Goal: Task Accomplishment & Management: Manage account settings

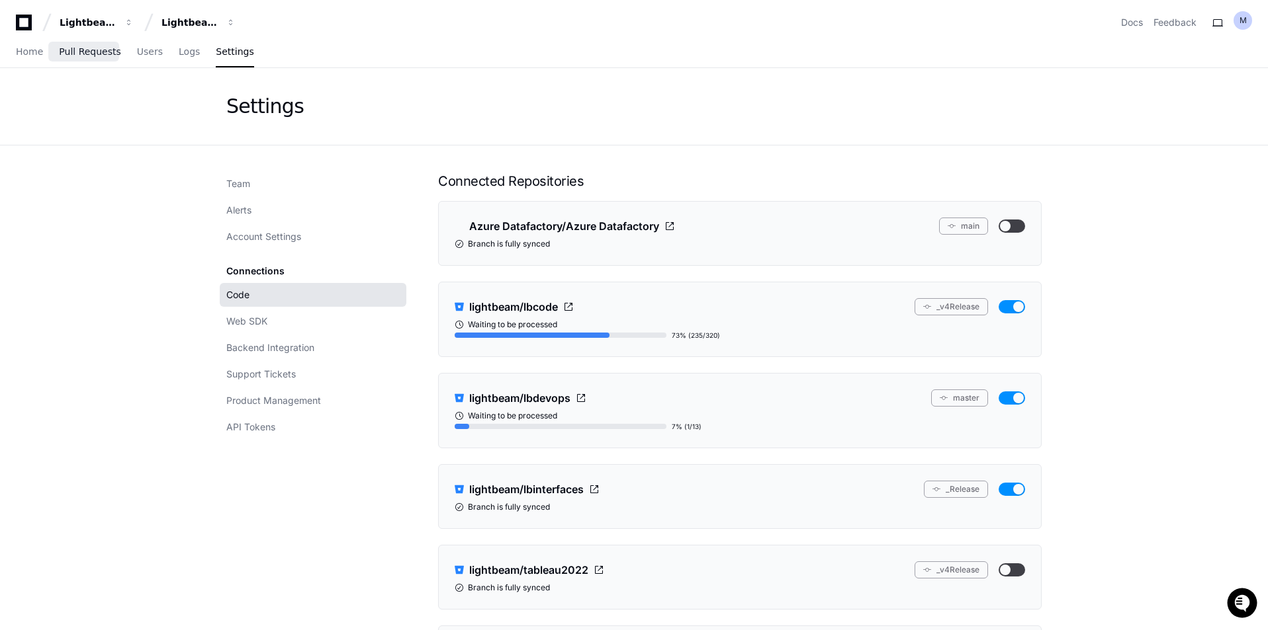
click at [69, 48] on span "Pull Requests" at bounding box center [90, 52] width 62 height 8
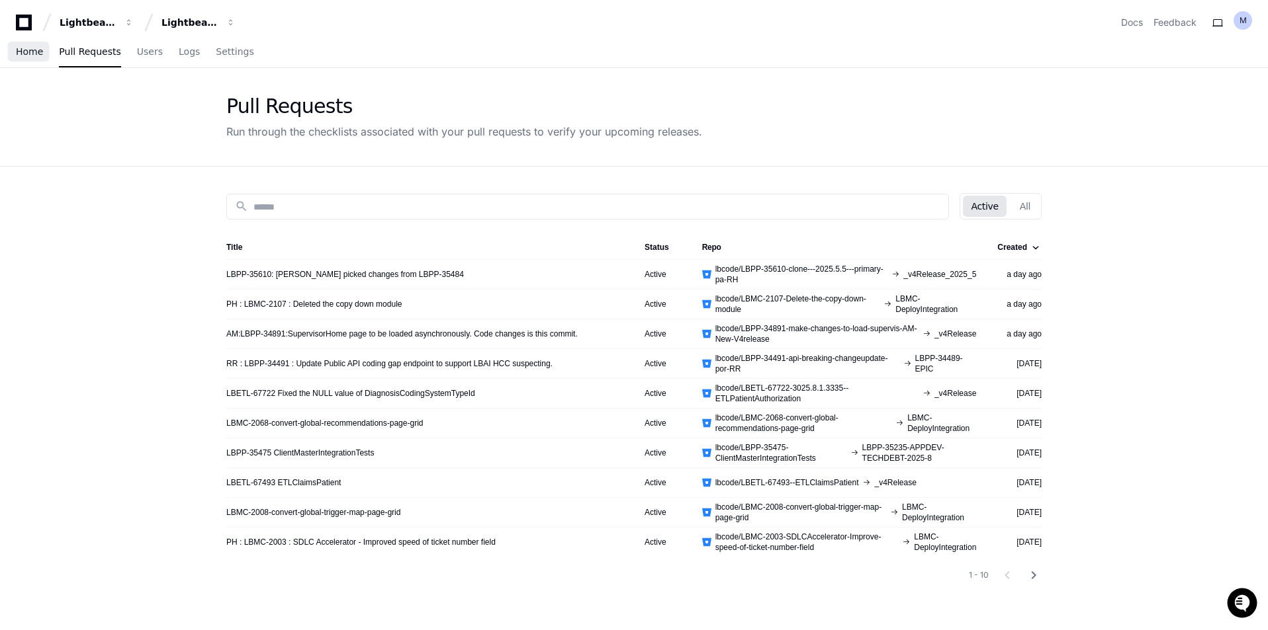
click at [28, 58] on link "Home" at bounding box center [29, 52] width 27 height 30
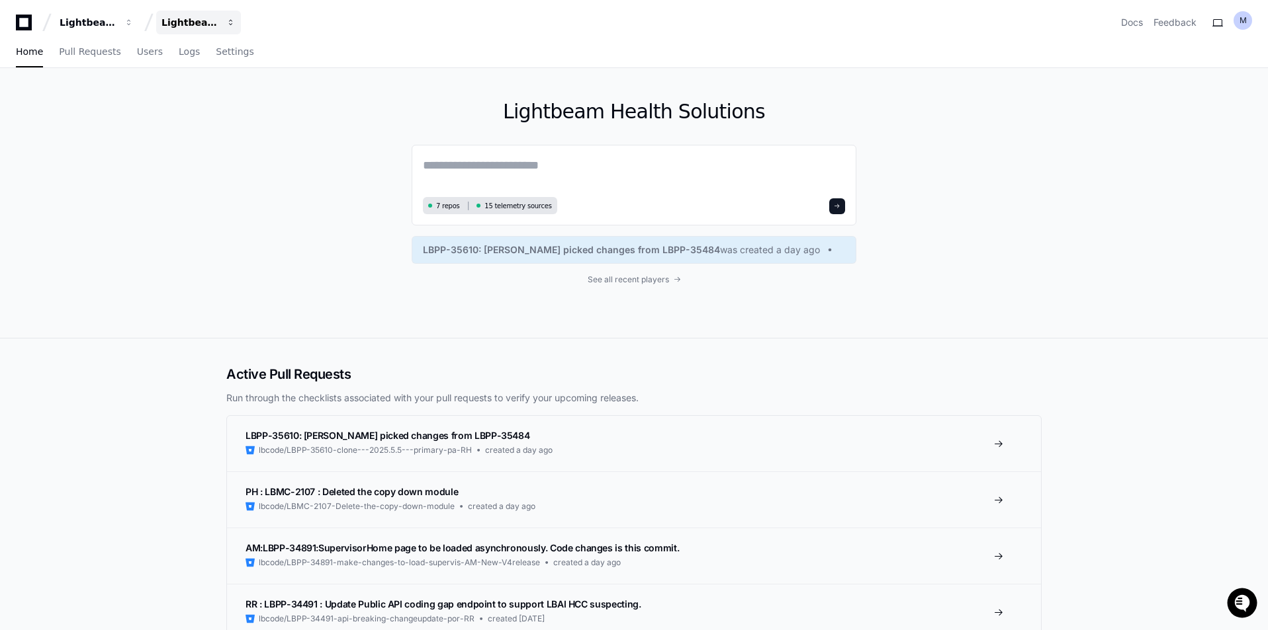
click at [116, 24] on div "Lightbeam Health Solutions" at bounding box center [88, 22] width 57 height 13
click at [190, 112] on button "Q QA" at bounding box center [248, 123] width 191 height 26
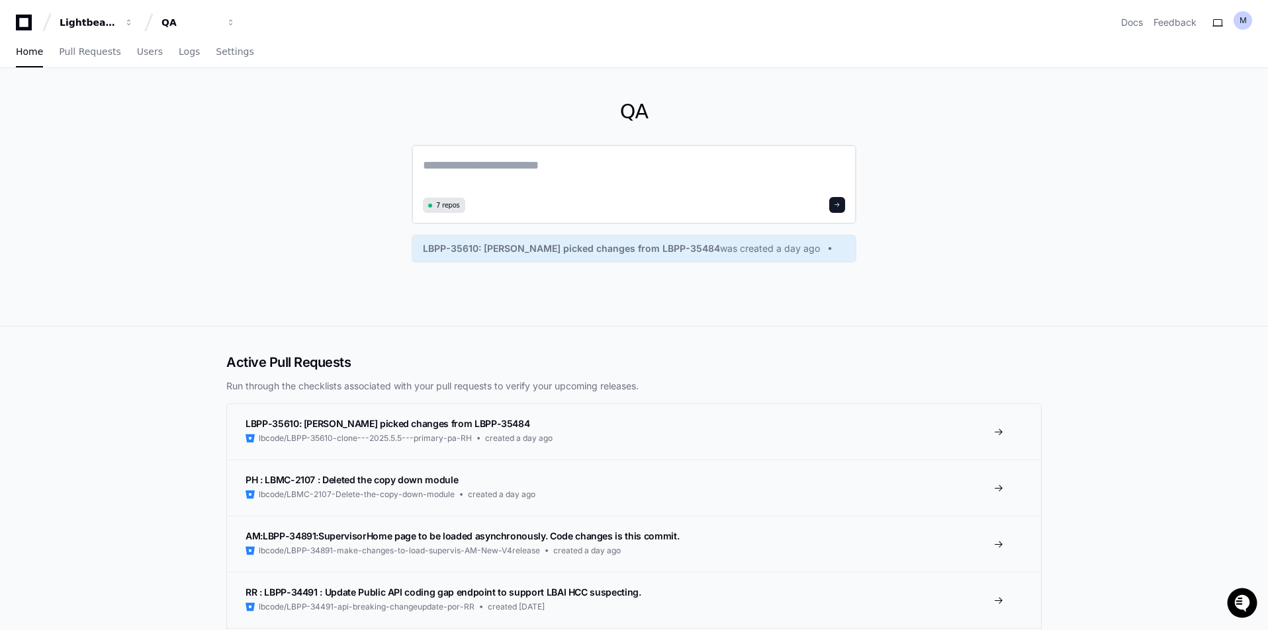
click at [444, 206] on span "7 repos" at bounding box center [448, 205] width 24 height 10
click at [304, 269] on div "QA 7 repos LBPP-35610: Cherry picked changes from LBPP-35484 was created a day …" at bounding box center [633, 197] width 847 height 258
click at [144, 52] on span "Users" at bounding box center [150, 52] width 26 height 8
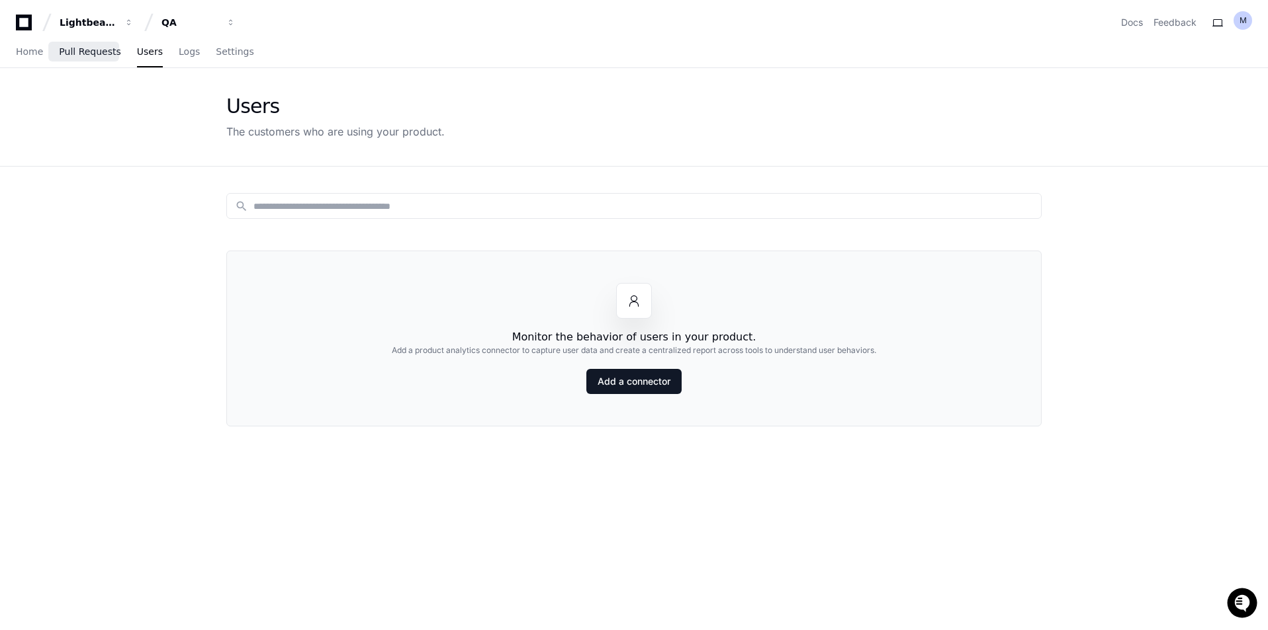
click at [66, 44] on link "Pull Requests" at bounding box center [90, 52] width 62 height 30
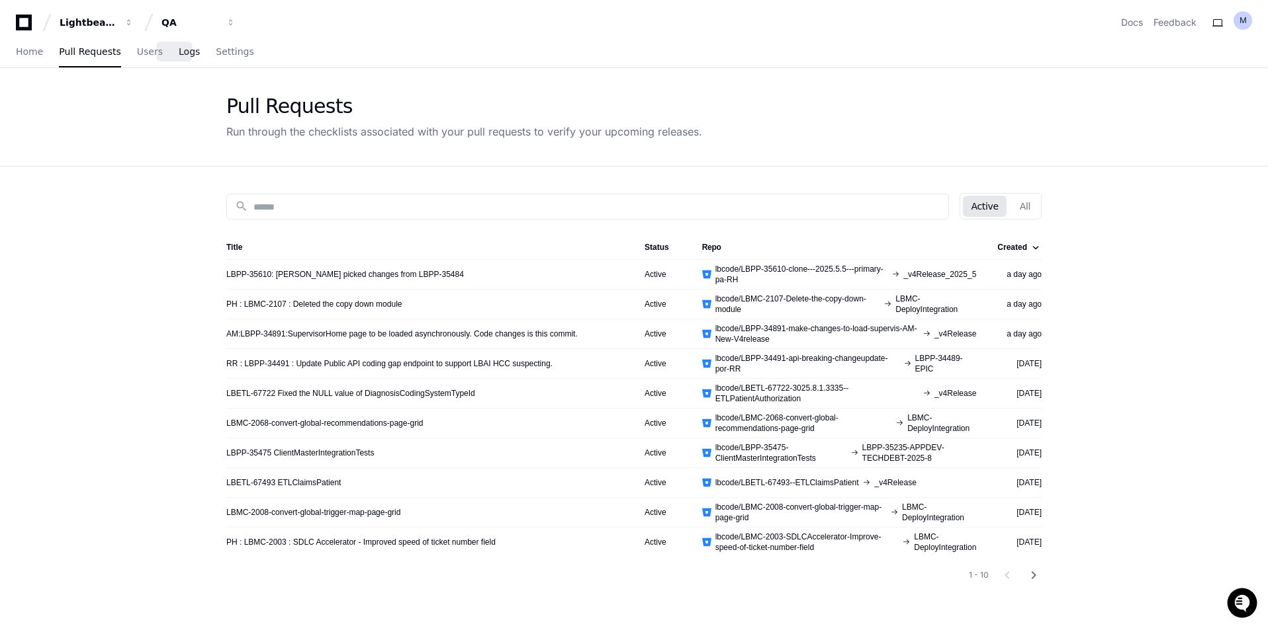
click at [179, 50] on span "Logs" at bounding box center [189, 52] width 21 height 8
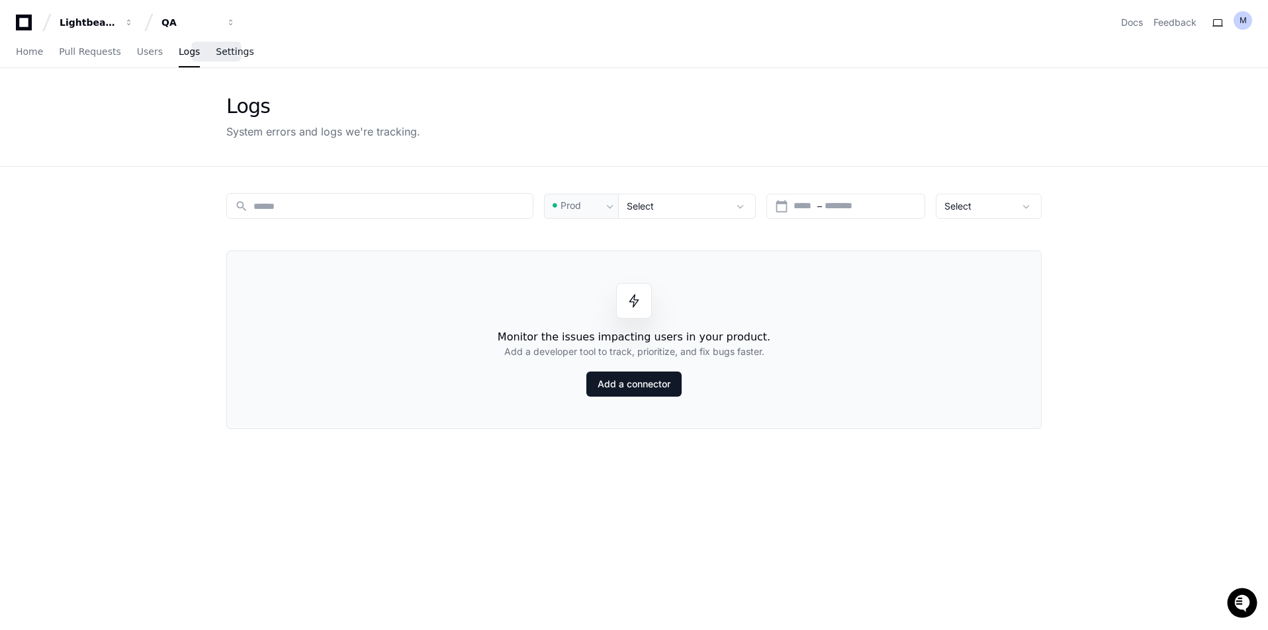
click at [226, 59] on link "Settings" at bounding box center [235, 52] width 38 height 30
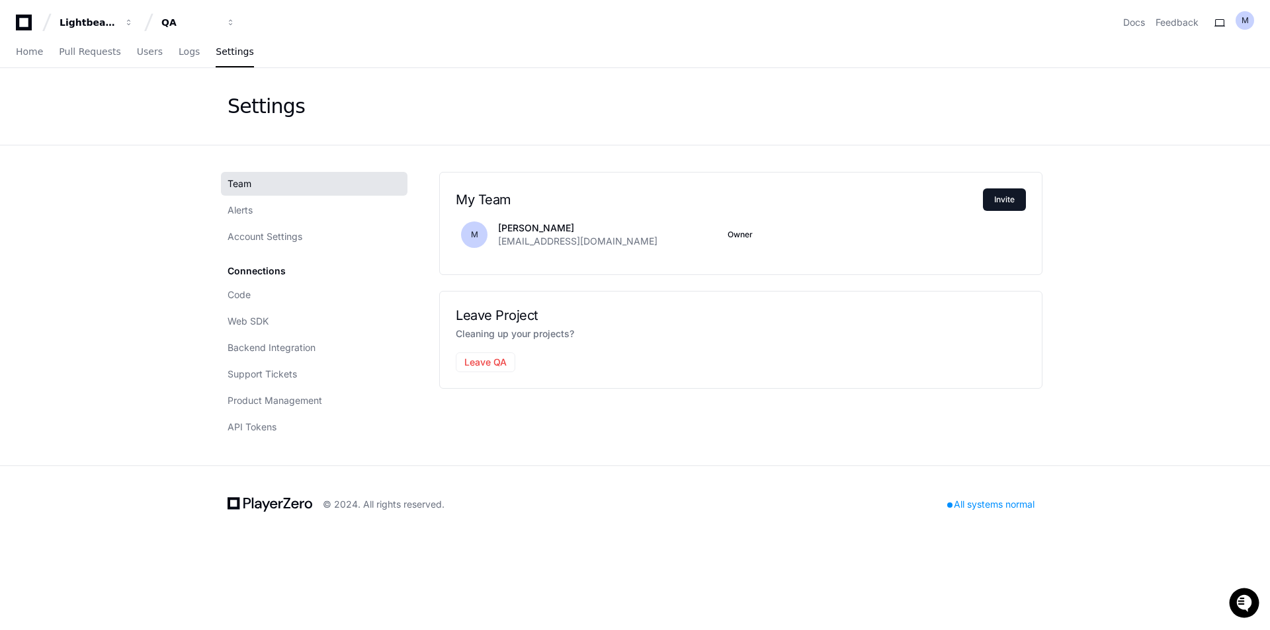
click at [124, 177] on app-setting "Settings Team Alerts Account Settings Connections Code Web SDK Backend Integrat…" at bounding box center [635, 267] width 1270 height 398
click at [250, 293] on span "Code" at bounding box center [239, 294] width 23 height 13
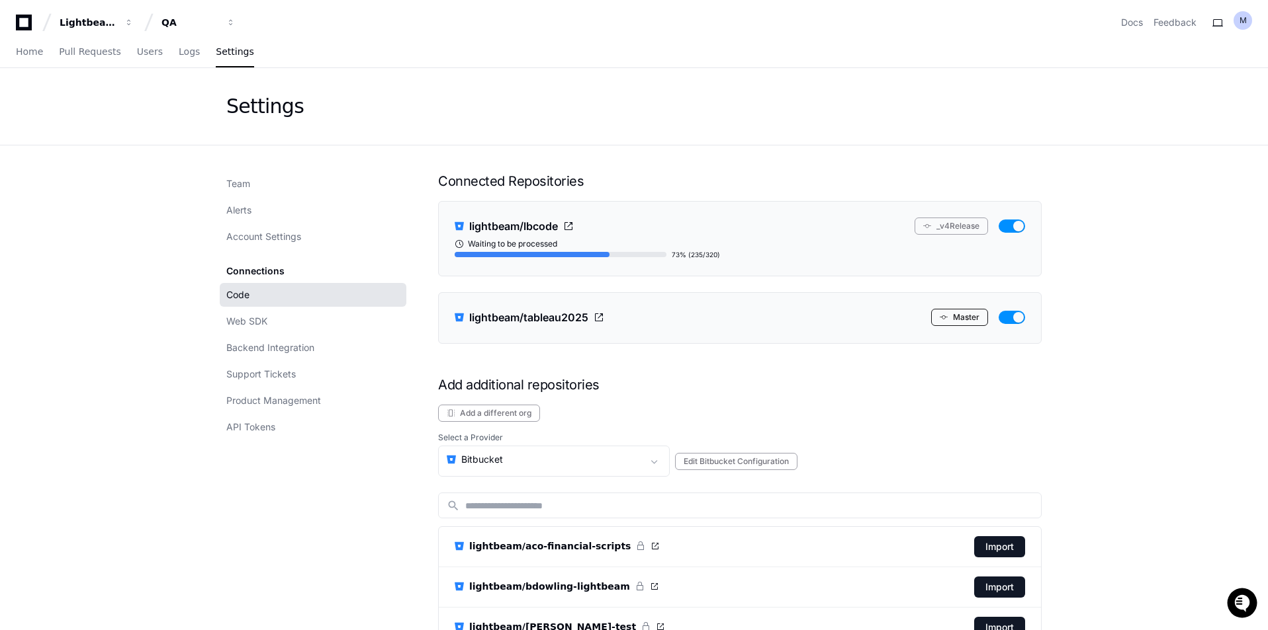
click at [957, 315] on button "Master" at bounding box center [959, 317] width 57 height 17
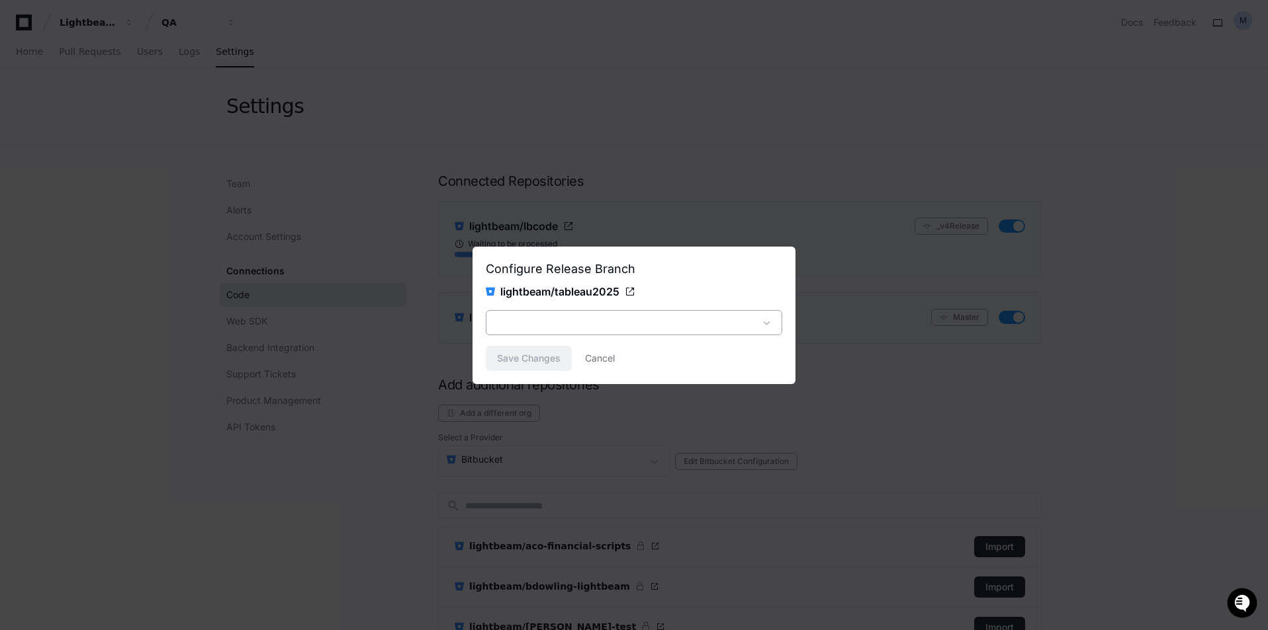
click at [773, 323] on span at bounding box center [766, 322] width 13 height 13
click at [772, 323] on span at bounding box center [766, 322] width 13 height 13
click at [601, 361] on button "Cancel" at bounding box center [600, 358] width 30 height 25
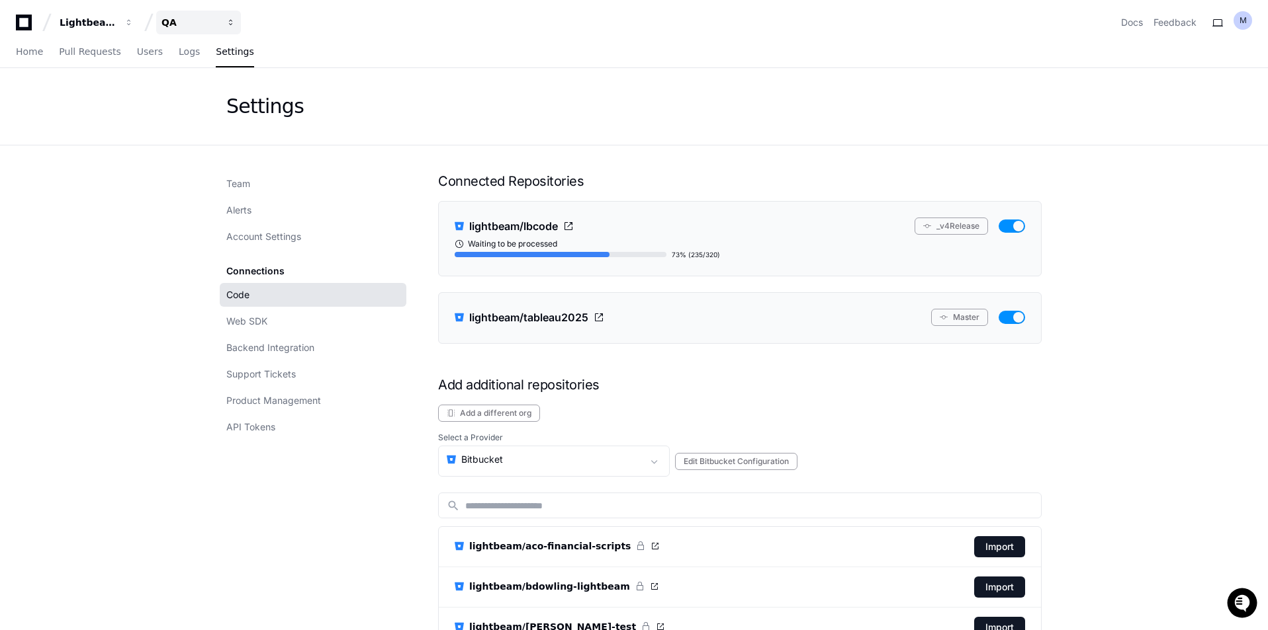
click at [116, 24] on div "QA" at bounding box center [88, 22] width 57 height 13
click at [27, 50] on span "Home" at bounding box center [29, 52] width 27 height 8
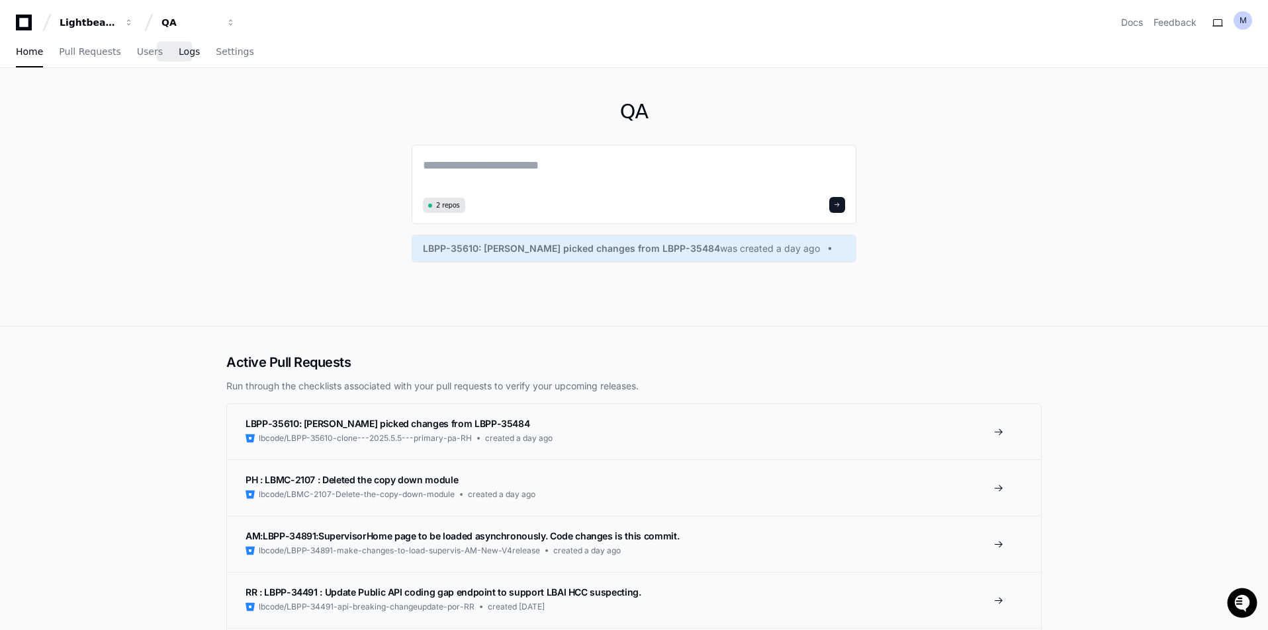
click at [179, 53] on span "Logs" at bounding box center [189, 52] width 21 height 8
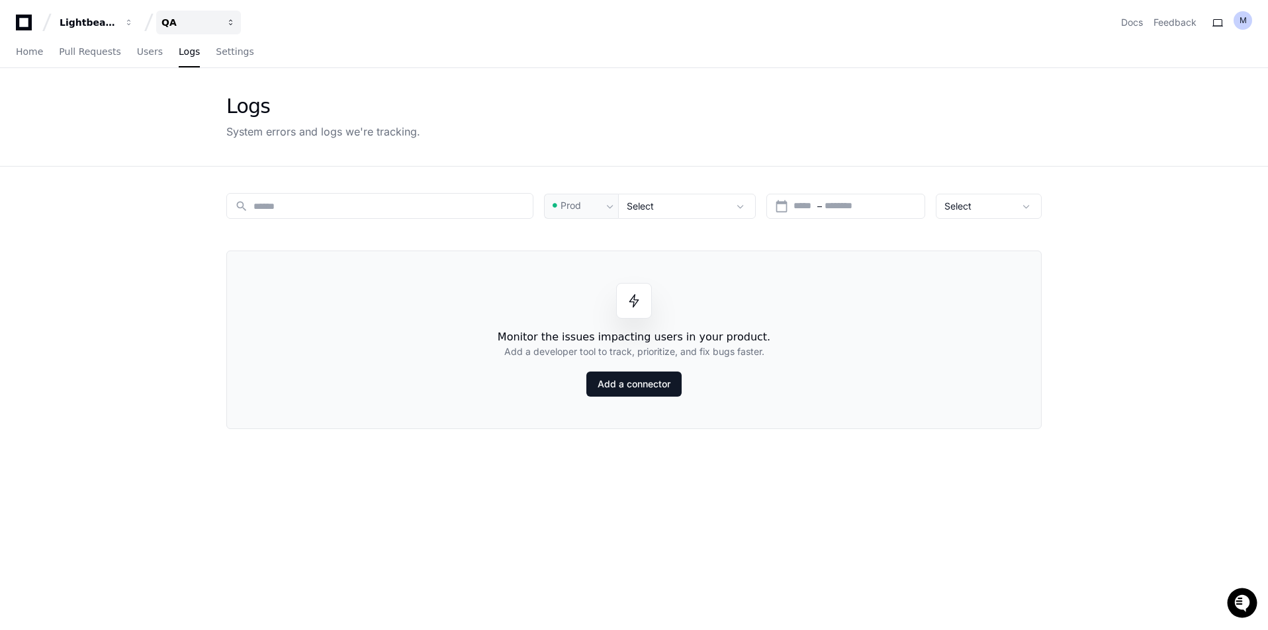
click at [179, 29] on button "QA" at bounding box center [198, 23] width 85 height 24
click at [204, 95] on span "Lightbeam Health Solutions" at bounding box center [251, 97] width 136 height 16
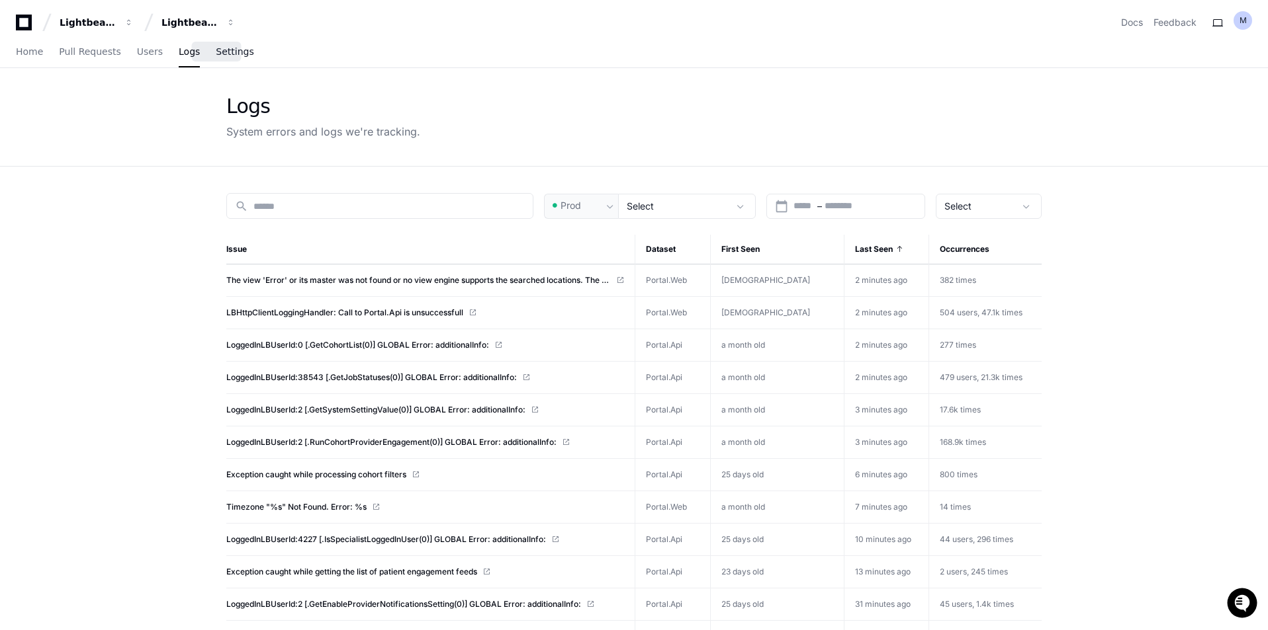
click at [223, 54] on span "Settings" at bounding box center [235, 52] width 38 height 8
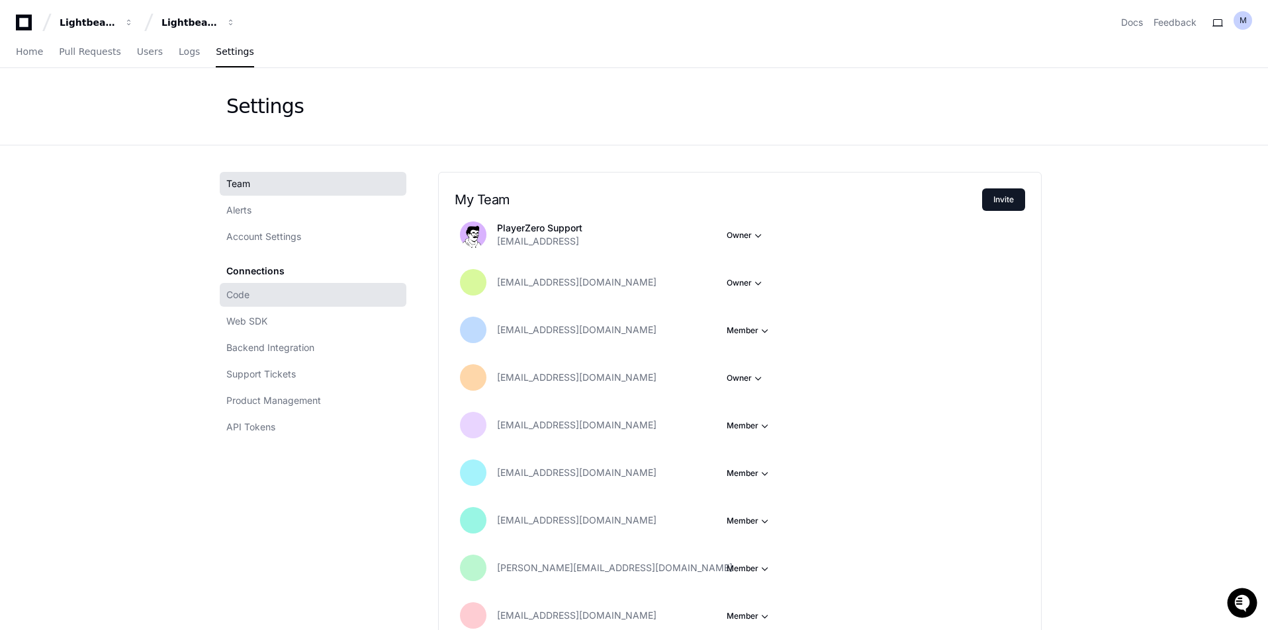
click at [249, 295] on span "Code" at bounding box center [237, 294] width 23 height 13
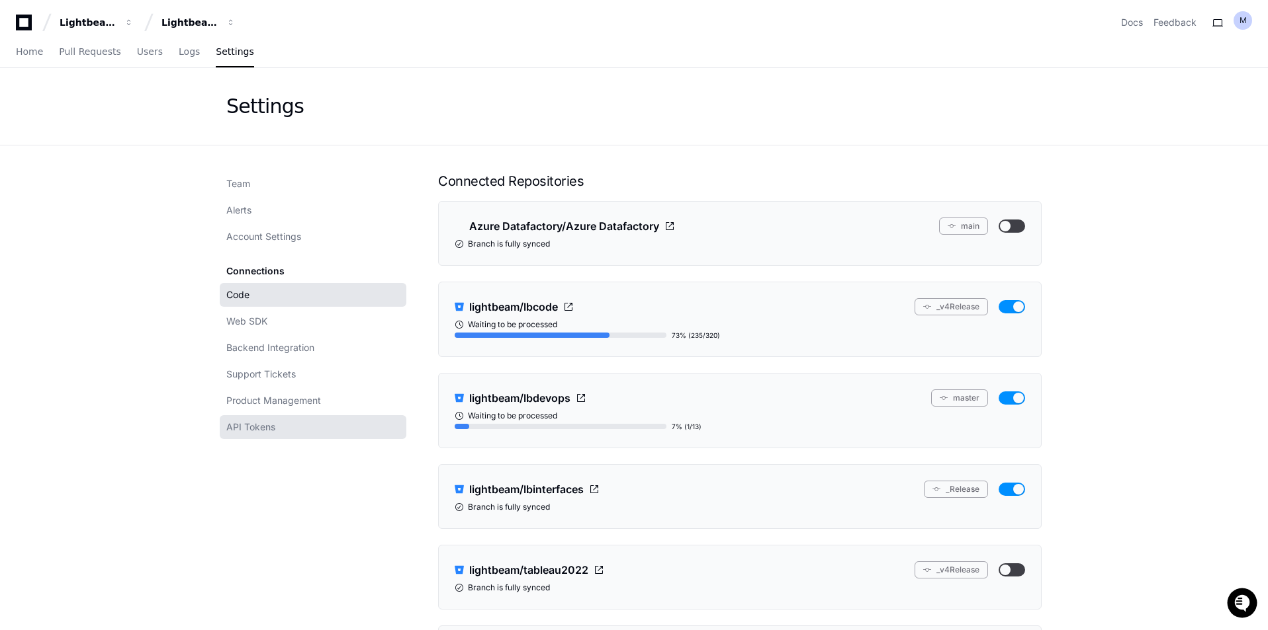
click at [249, 421] on span "API Tokens" at bounding box center [250, 427] width 49 height 13
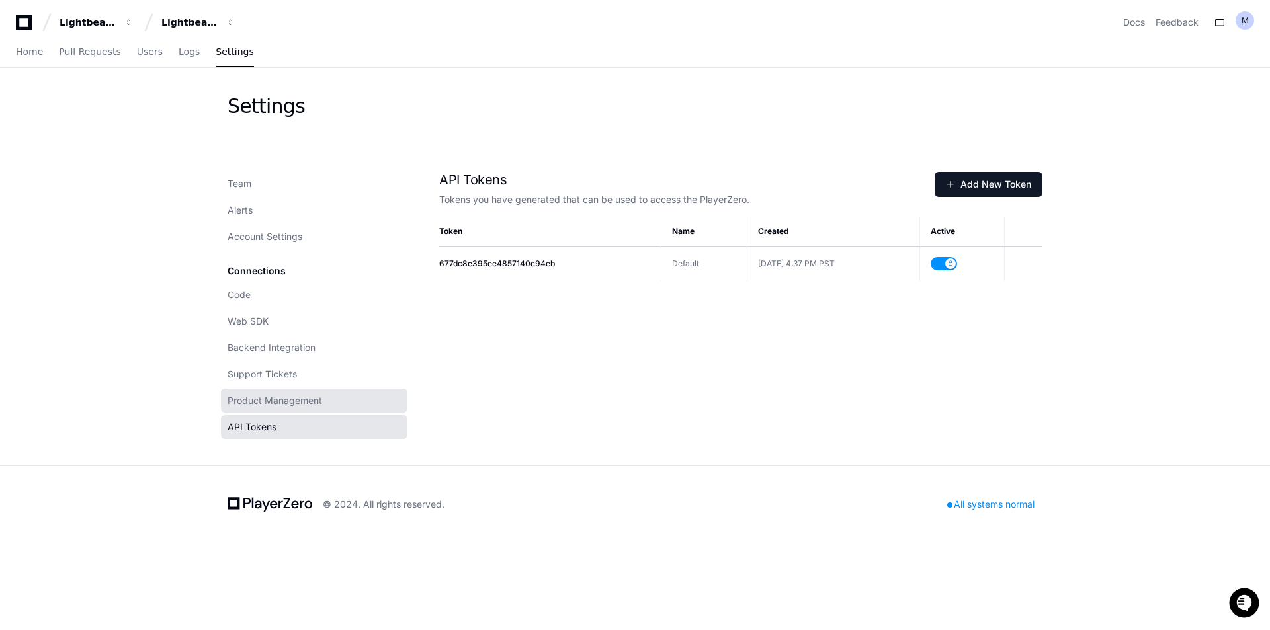
click at [261, 400] on span "Product Management" at bounding box center [275, 400] width 95 height 13
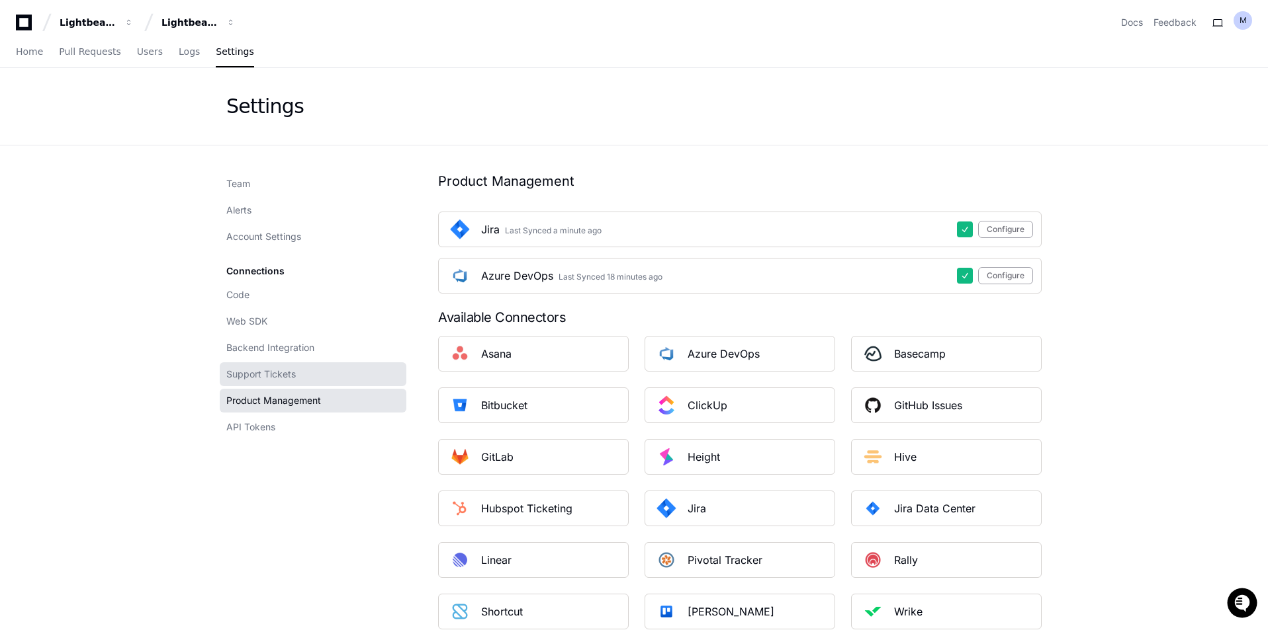
click at [276, 374] on span "Support Tickets" at bounding box center [260, 374] width 69 height 13
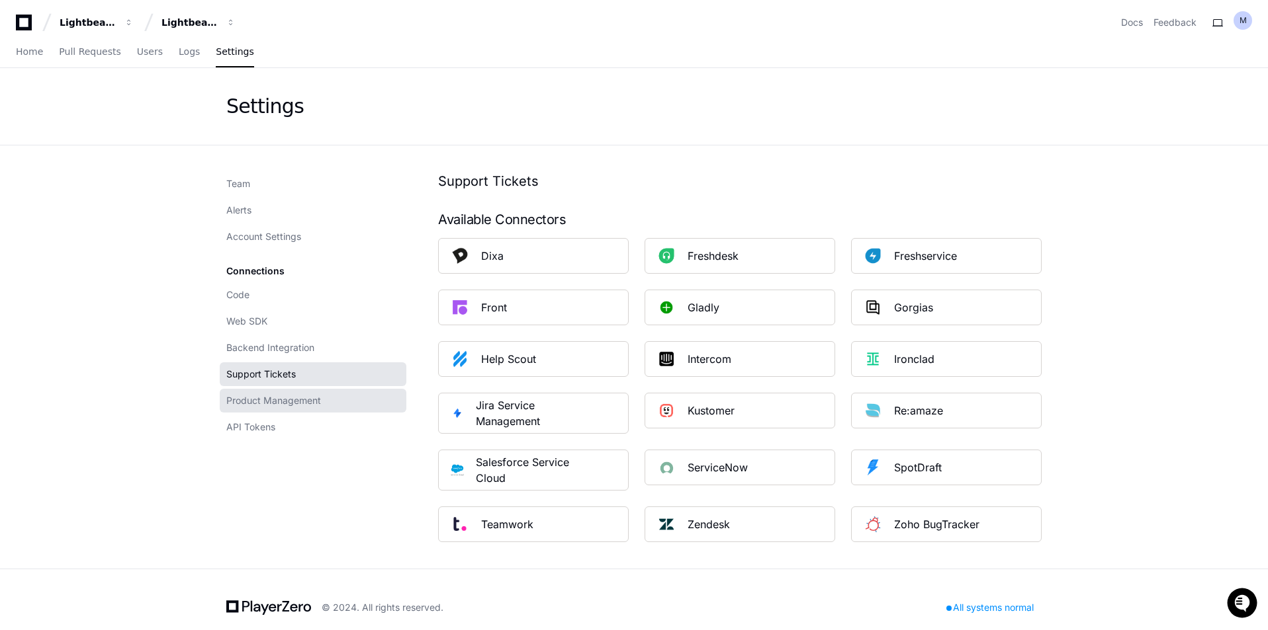
click at [275, 402] on span "Product Management" at bounding box center [273, 400] width 95 height 13
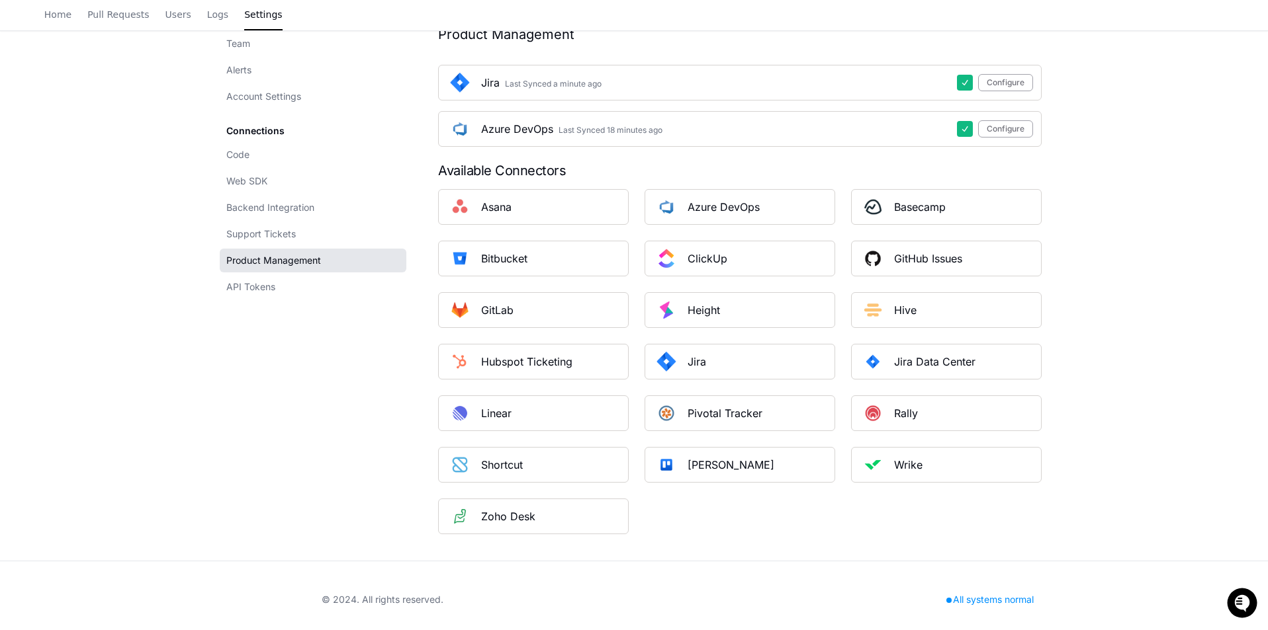
scroll to position [155, 0]
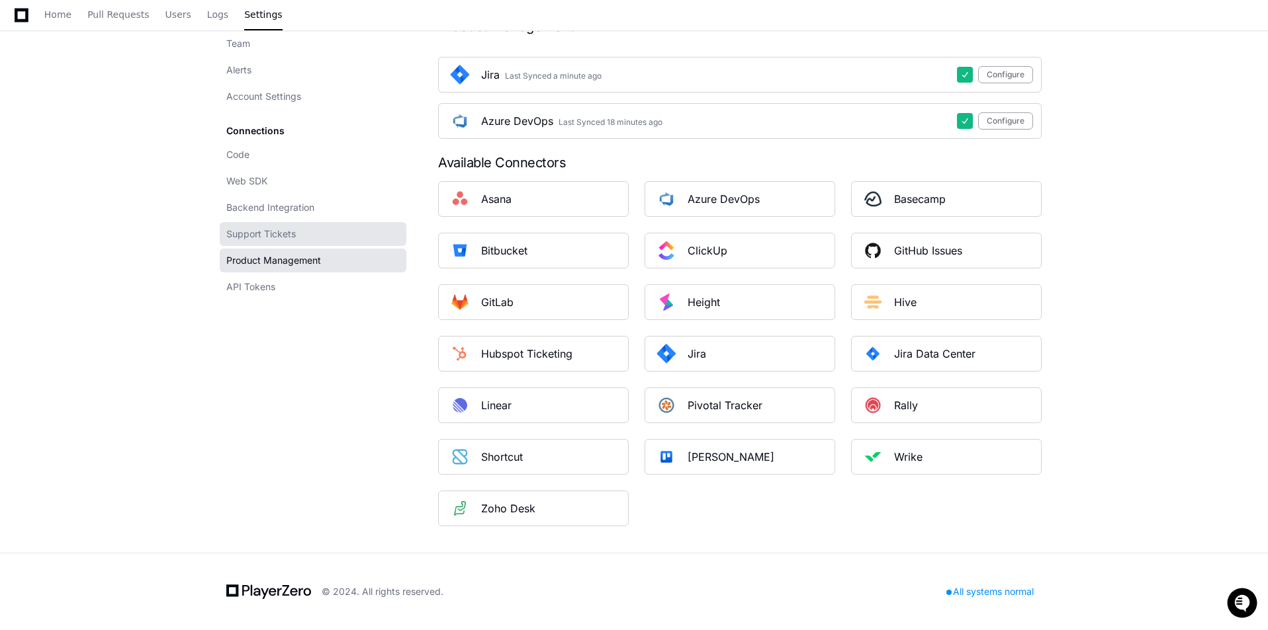
click at [241, 228] on span "Support Tickets" at bounding box center [260, 234] width 69 height 13
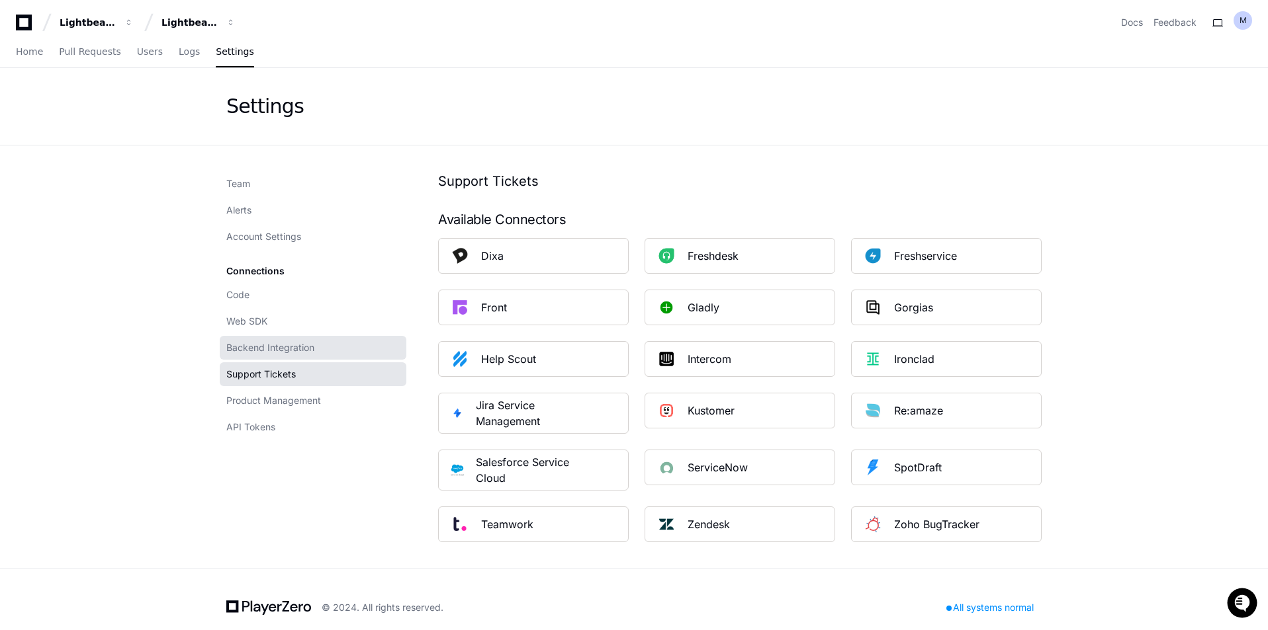
click at [275, 345] on span "Backend Integration" at bounding box center [270, 347] width 88 height 13
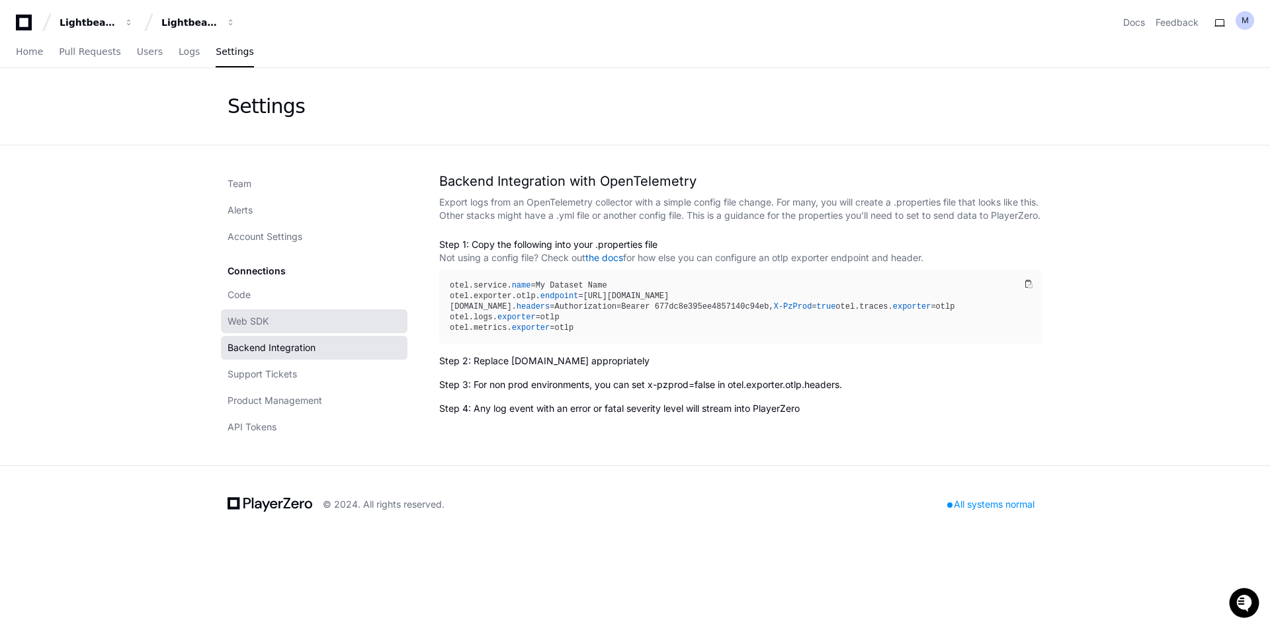
click at [264, 320] on span "Web SDK" at bounding box center [248, 321] width 41 height 13
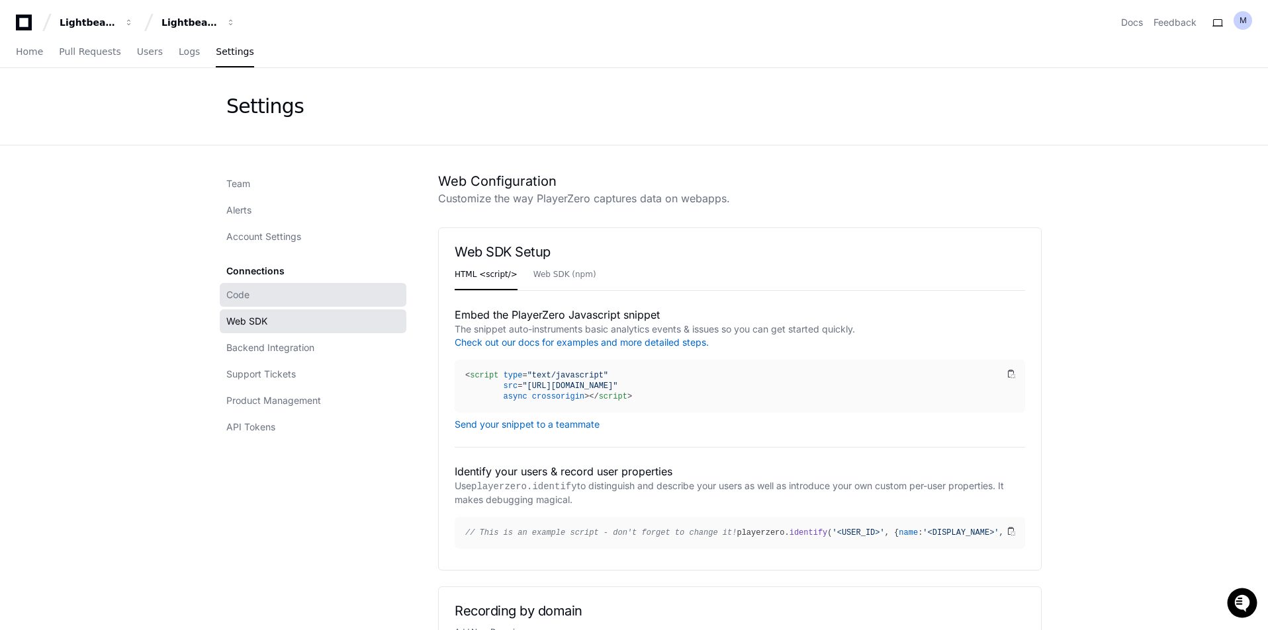
click at [248, 290] on span "Code" at bounding box center [237, 294] width 23 height 13
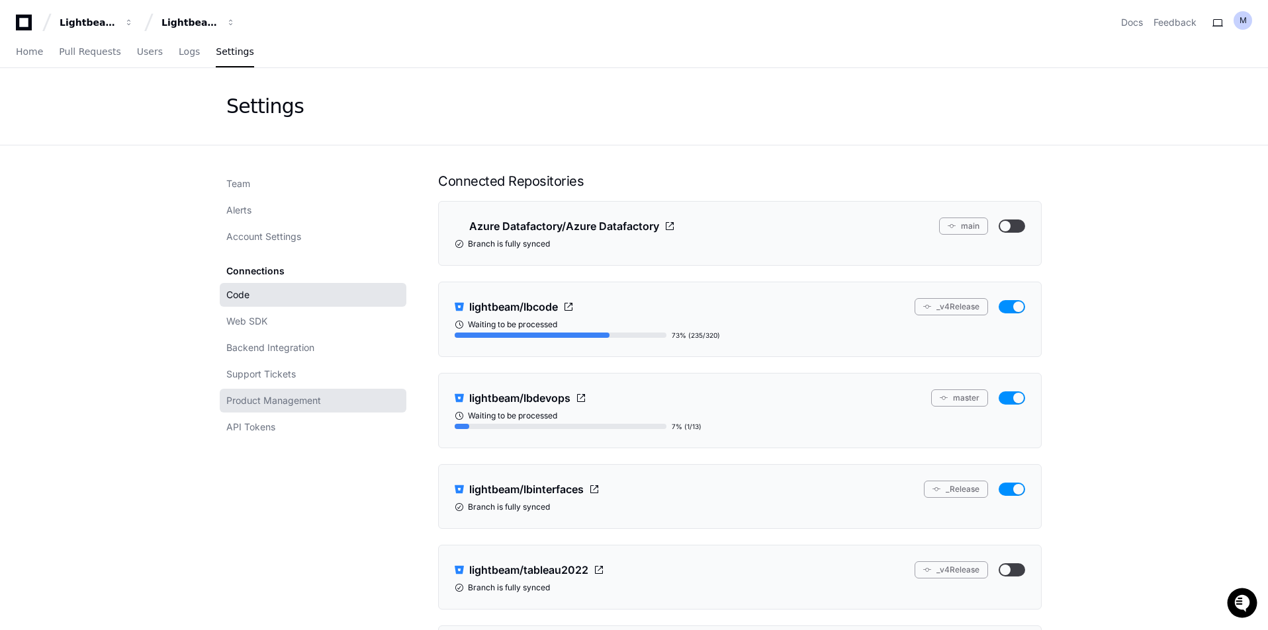
click at [302, 403] on span "Product Management" at bounding box center [273, 400] width 95 height 13
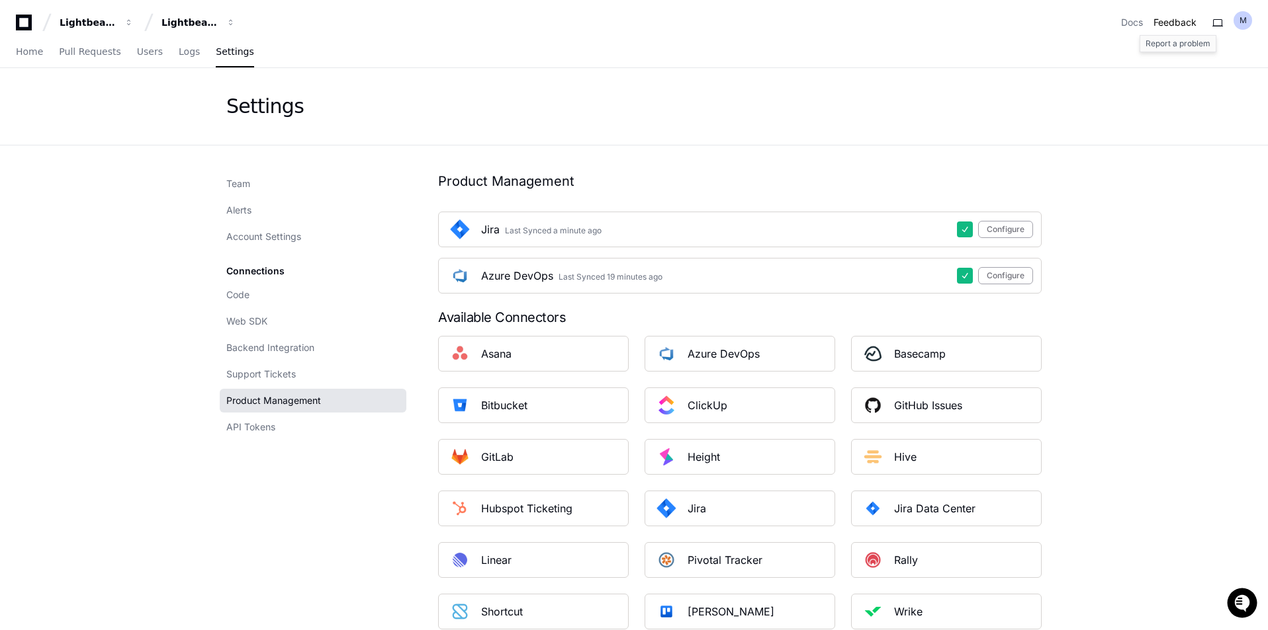
click at [1187, 17] on button "Feedback" at bounding box center [1174, 22] width 43 height 13
click at [1139, 22] on link "Docs" at bounding box center [1132, 22] width 22 height 13
click at [1221, 24] on button at bounding box center [1217, 22] width 21 height 21
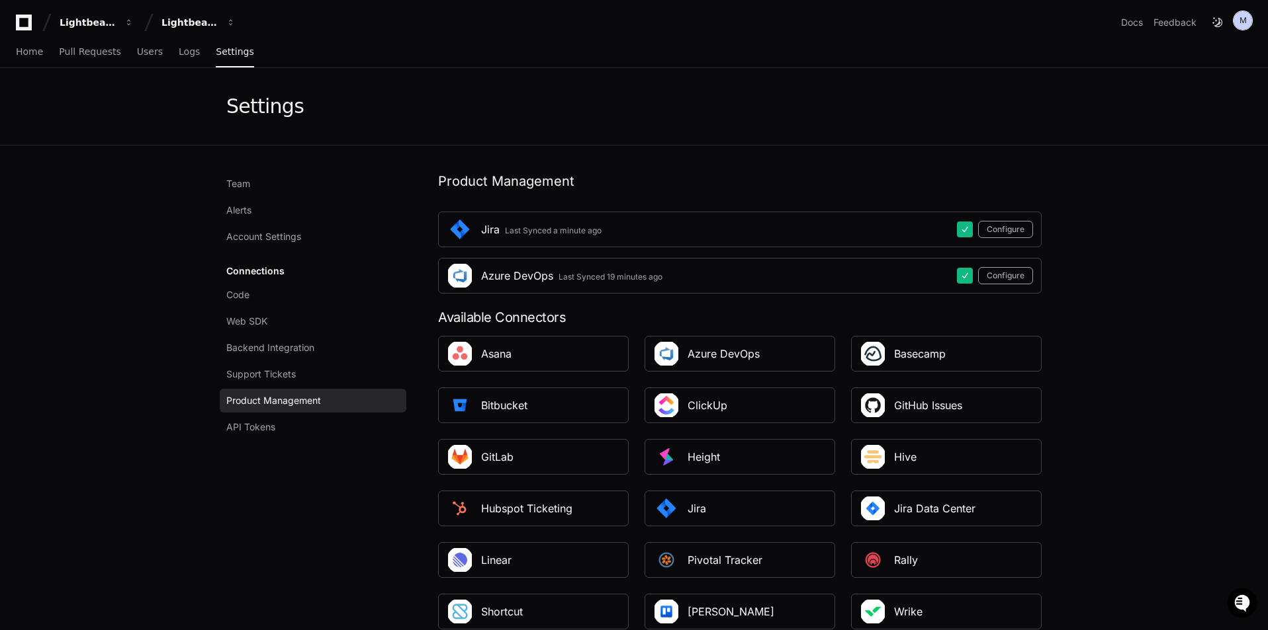
click at [1242, 22] on h1 "M" at bounding box center [1242, 20] width 7 height 11
click at [107, 529] on app-setting "Settings Team Alerts Account Settings Connections Code Web SDK Backend Integrat…" at bounding box center [634, 388] width 1268 height 640
click at [267, 232] on span "Account Settings" at bounding box center [263, 236] width 75 height 13
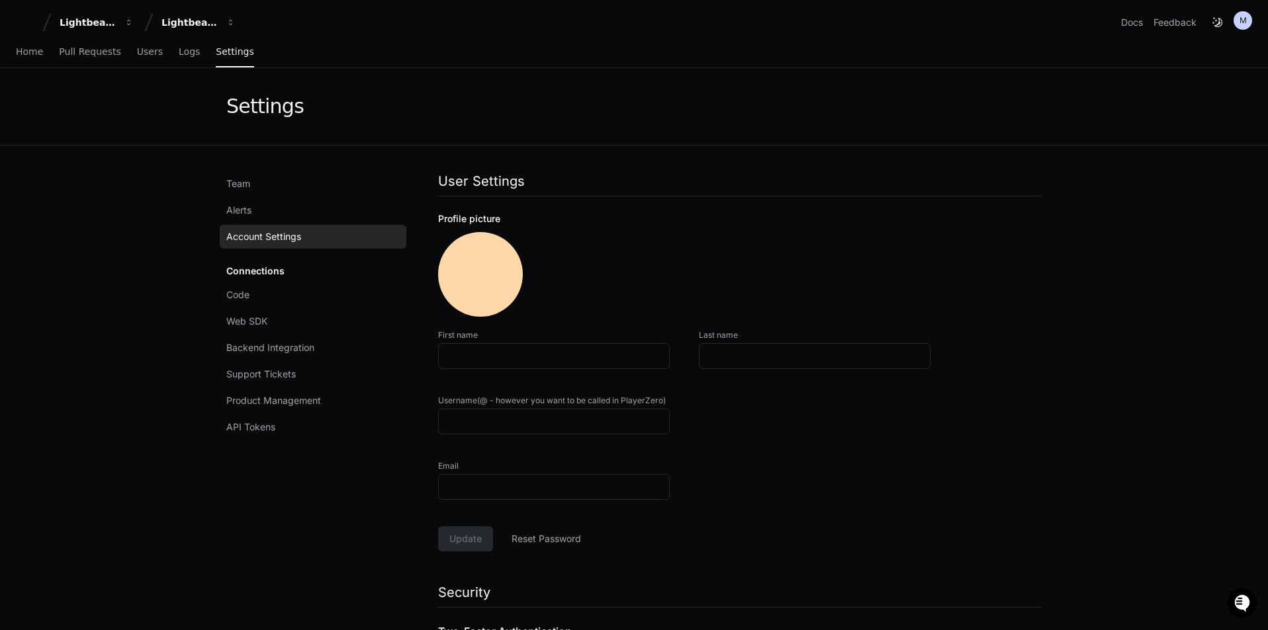
type input "****"
type input "******"
type input "*******"
type input "**********"
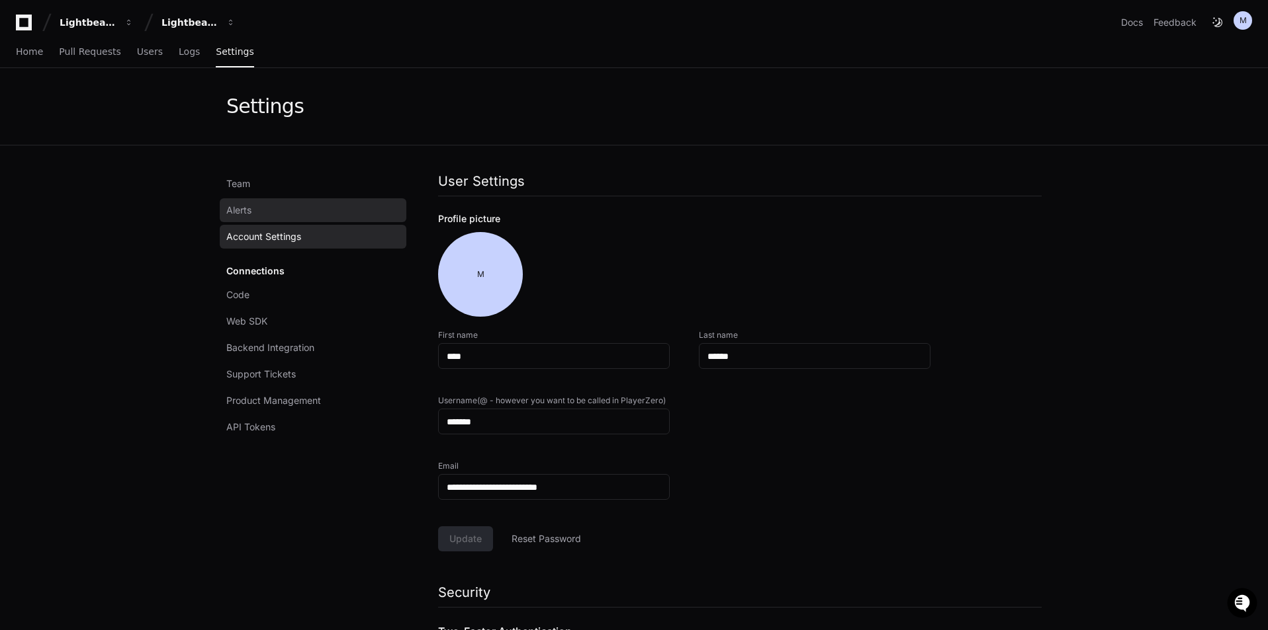
click at [258, 212] on link "Alerts" at bounding box center [313, 210] width 187 height 24
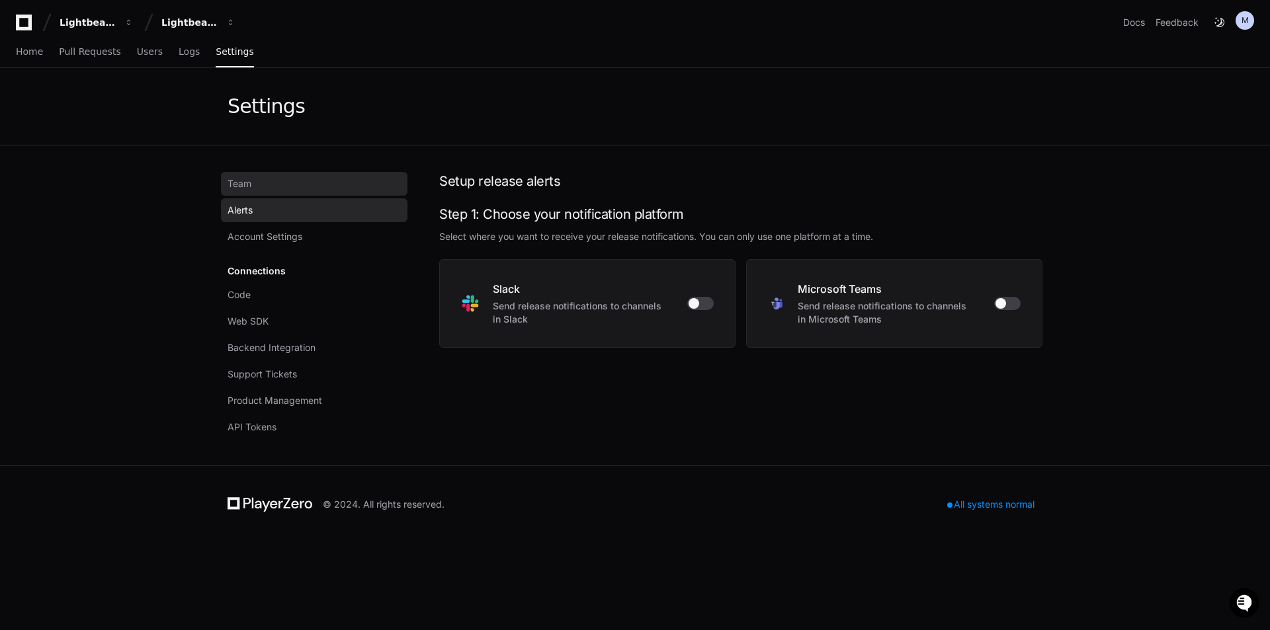
click at [263, 177] on link "Team" at bounding box center [314, 184] width 187 height 24
